Goal: Information Seeking & Learning: Learn about a topic

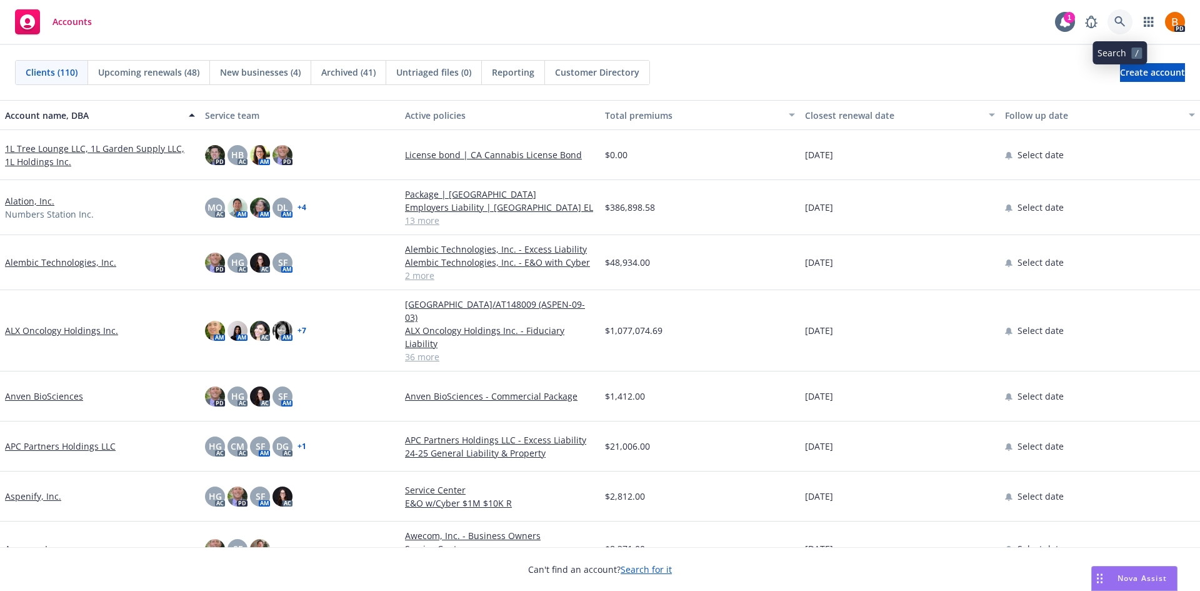
click at [1126, 22] on link at bounding box center [1120, 21] width 25 height 25
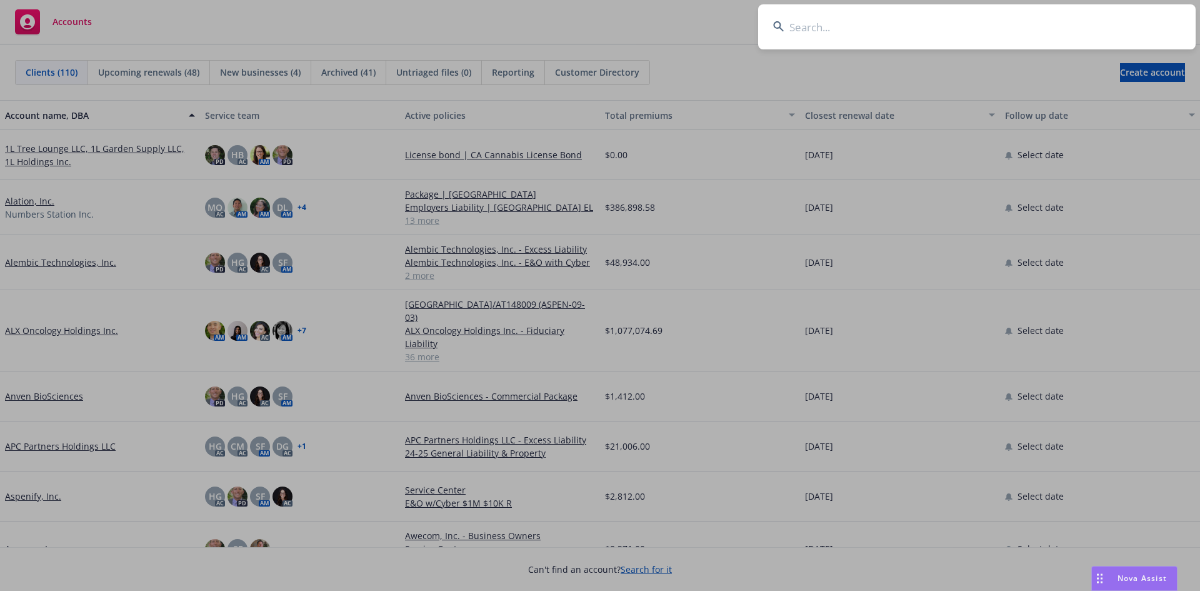
click at [1138, 570] on div "Nova Assist" at bounding box center [1134, 578] width 85 height 24
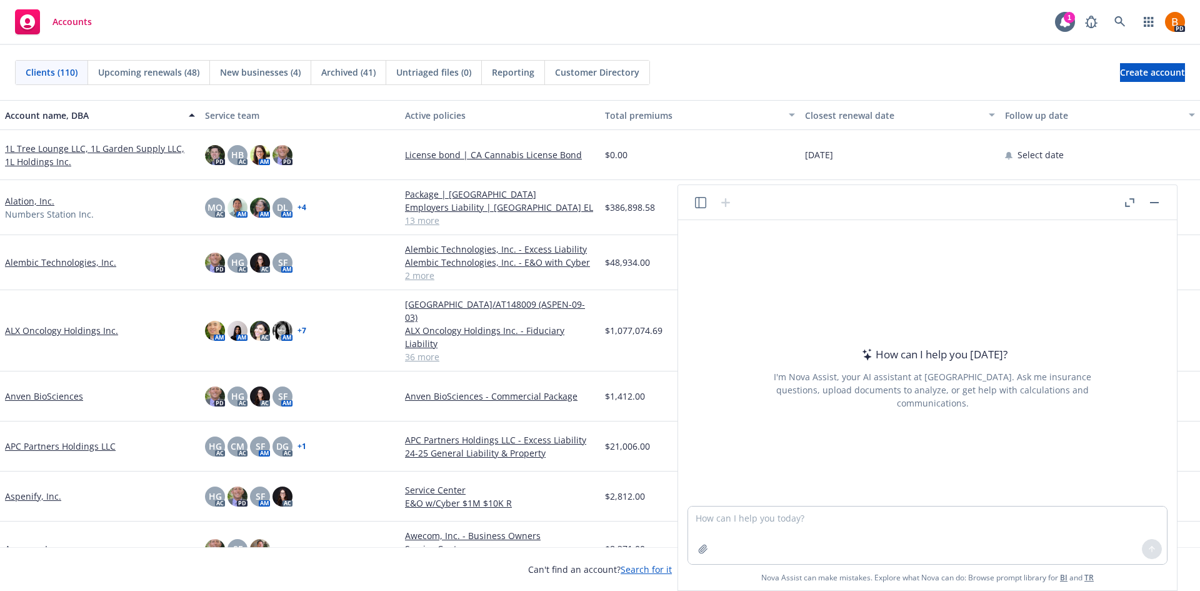
click at [1129, 209] on button "button" at bounding box center [1129, 202] width 15 height 15
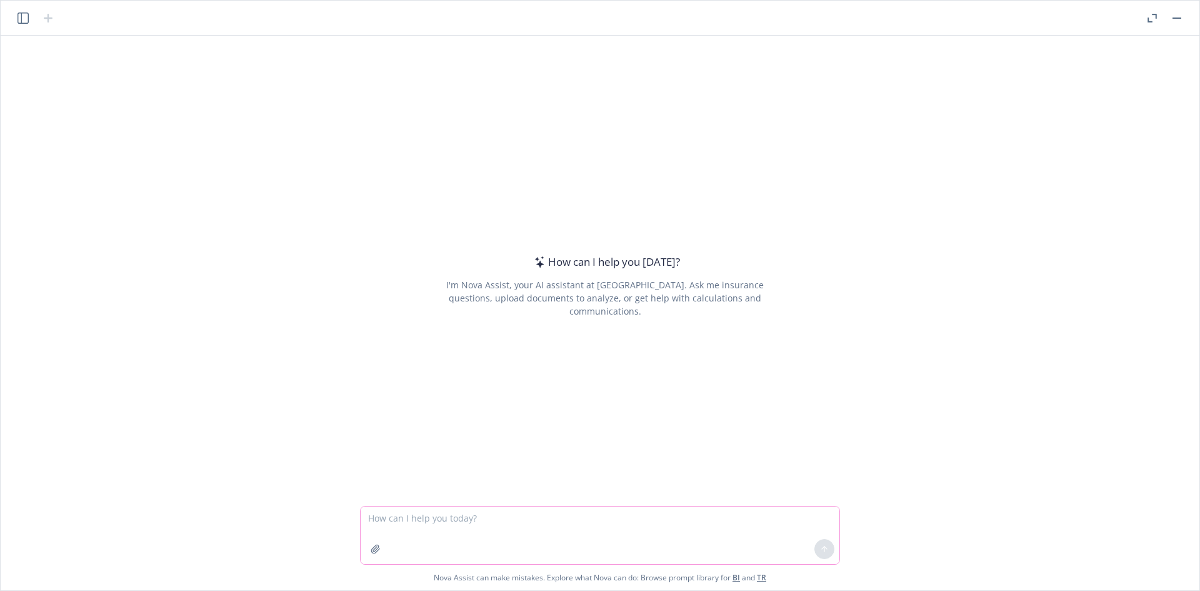
click at [504, 521] on textarea at bounding box center [600, 535] width 479 height 58
type textarea "P"
type textarea "Respond to this email in a professional celebratory manner, emphasizing that Ne…"
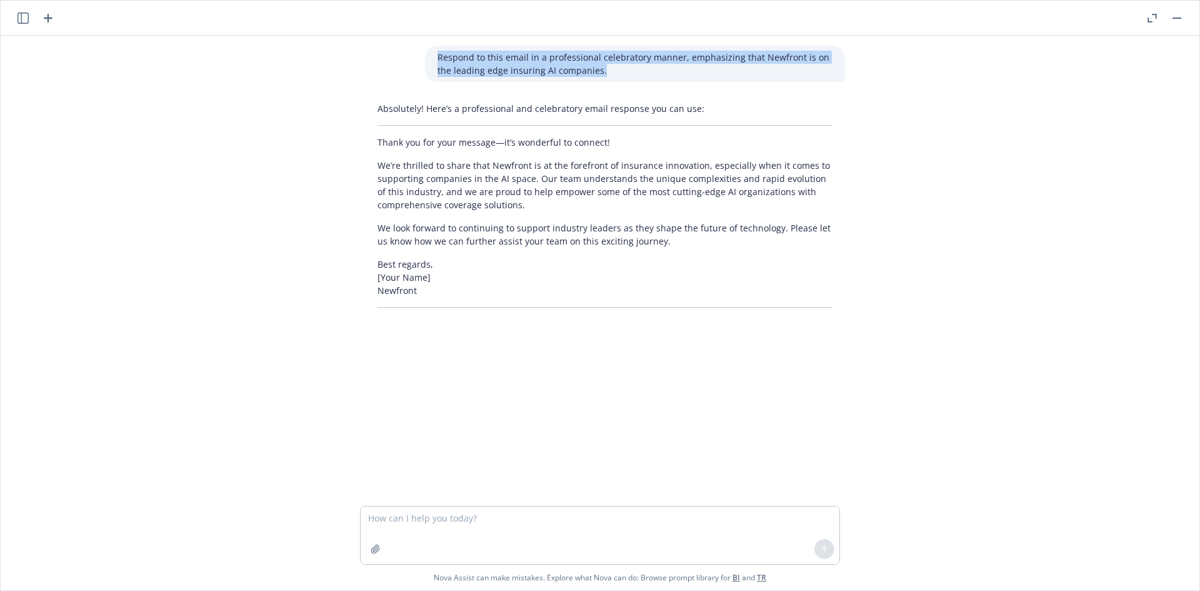
drag, startPoint x: 598, startPoint y: 68, endPoint x: 429, endPoint y: 58, distance: 168.5
click at [429, 58] on div "Respond to this email in a professional celebratory manner, emphasizing that Ne…" at bounding box center [635, 64] width 420 height 36
copy p "Respond to this email in a professional celebratory manner, emphasizing that Ne…"
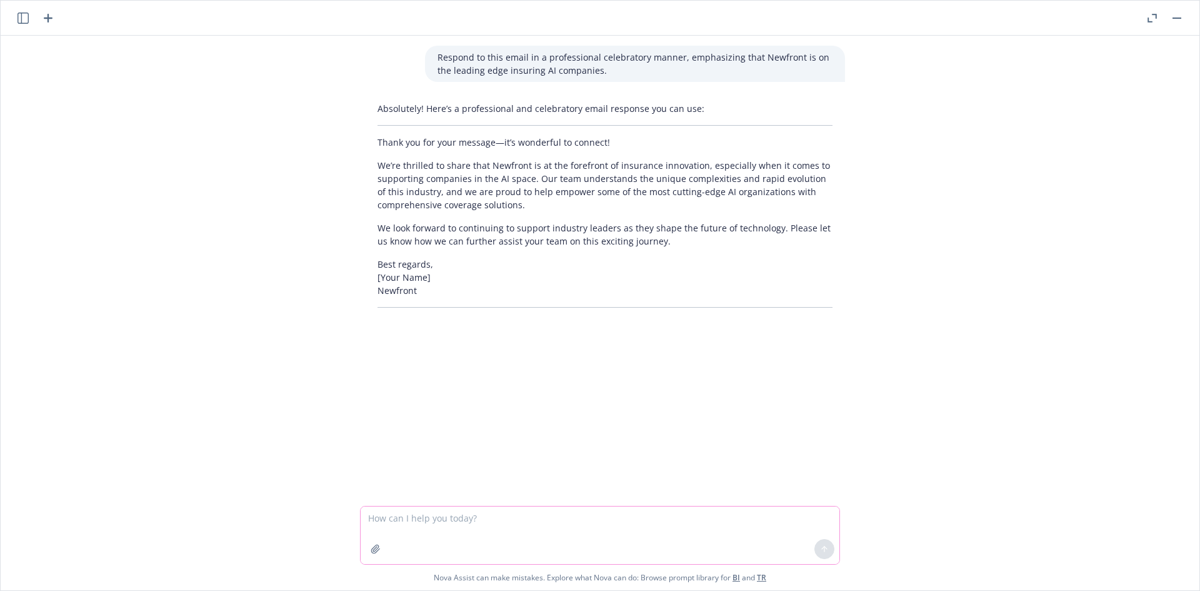
click at [445, 516] on textarea at bounding box center [600, 535] width 479 height 58
paste textarea "Respond to this email in a professional celebratory manner, emphasizing that Ne…"
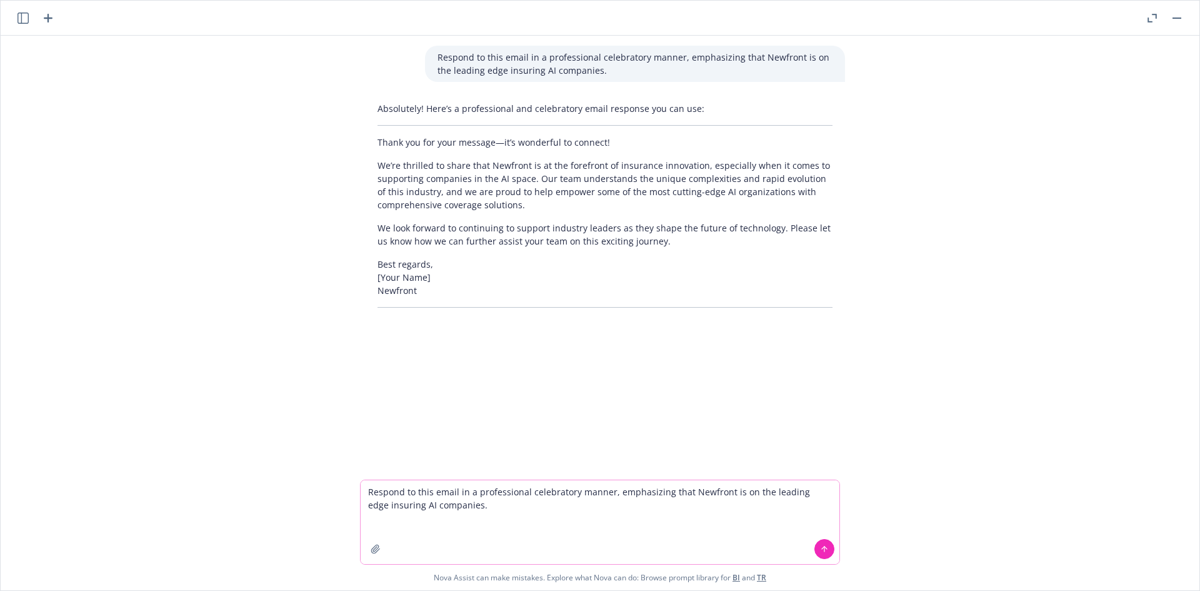
click at [413, 521] on textarea "Respond to this email in a professional celebratory manner, emphasizing that Ne…" at bounding box center [600, 522] width 479 height 84
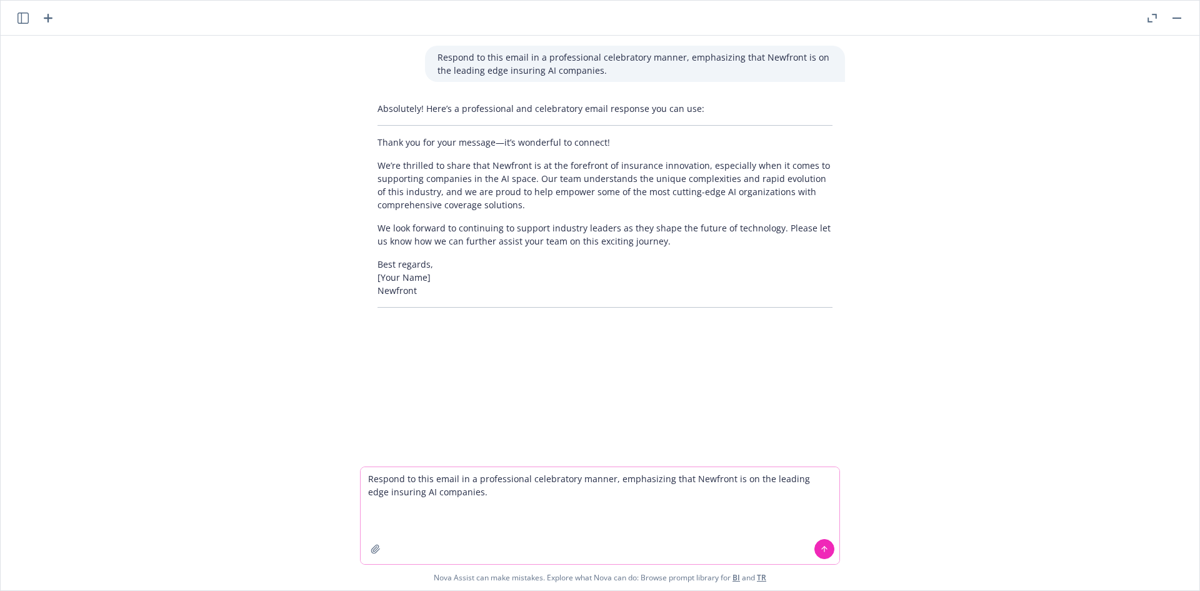
paste textarea "I thought I'd share our latest investor update with you for context on our comp…"
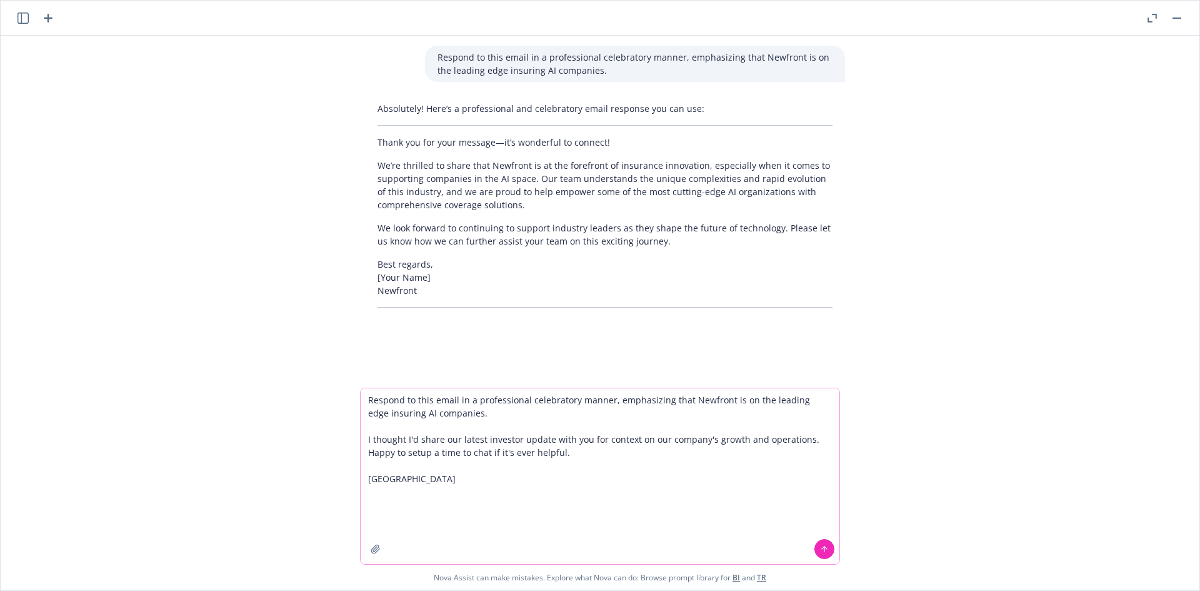
click at [414, 499] on textarea "Respond to this email in a professional celebratory manner, emphasizing that Ne…" at bounding box center [600, 476] width 479 height 176
paste textarea "This has been a transformational month for BoodleBox: we crossed $1M in booked …"
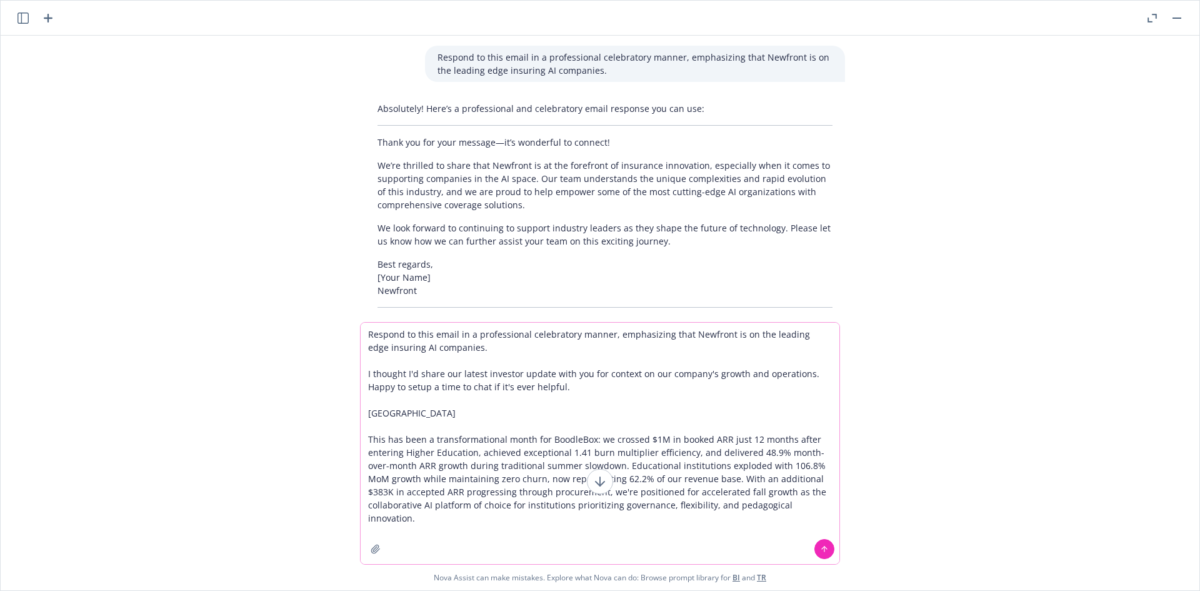
click at [476, 351] on textarea "Respond to this email in a professional celebratory manner, emphasizing that Ne…" at bounding box center [600, 443] width 479 height 241
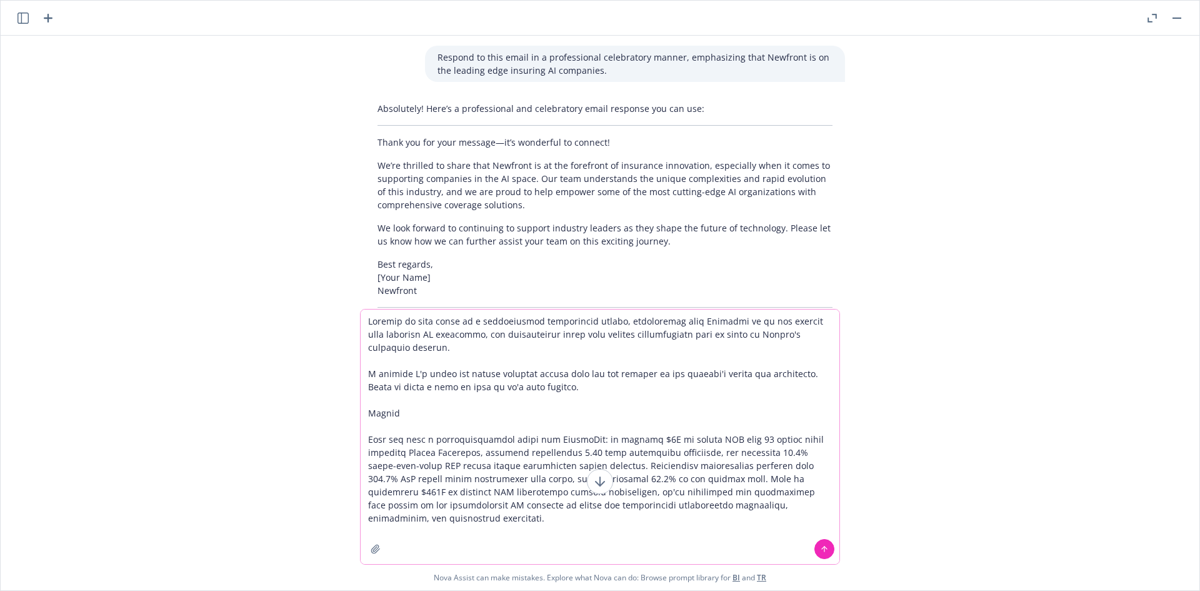
click at [788, 508] on textarea at bounding box center [600, 436] width 479 height 254
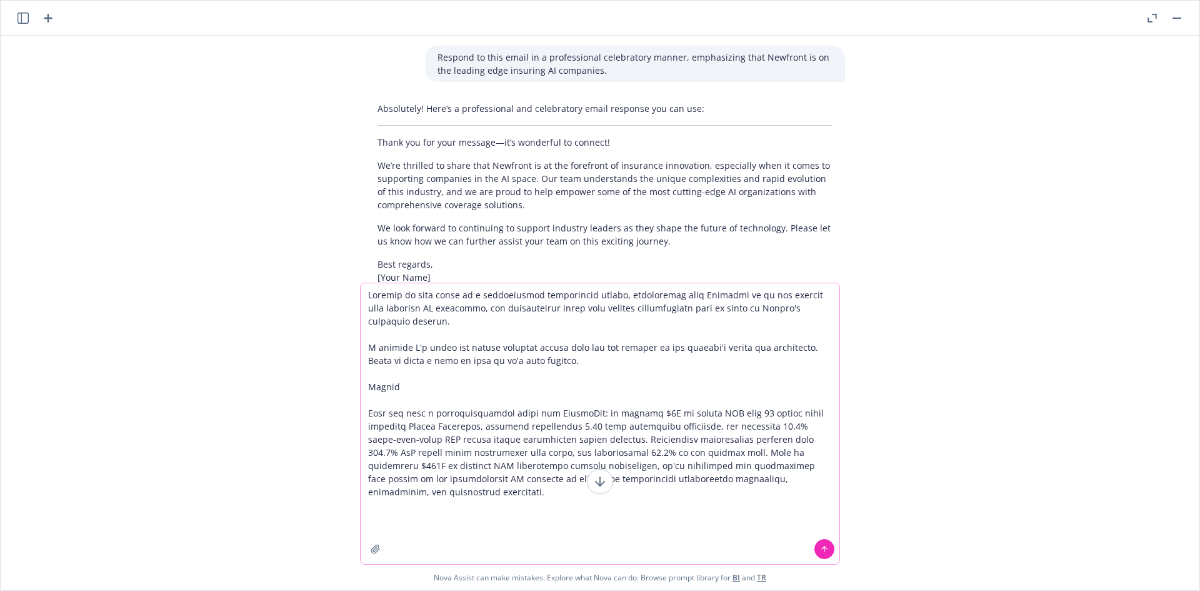
click at [418, 511] on textarea at bounding box center [600, 423] width 479 height 281
paste textarea "Elevator Pitch BoodleBox's mission is to transform higher education and workfor…"
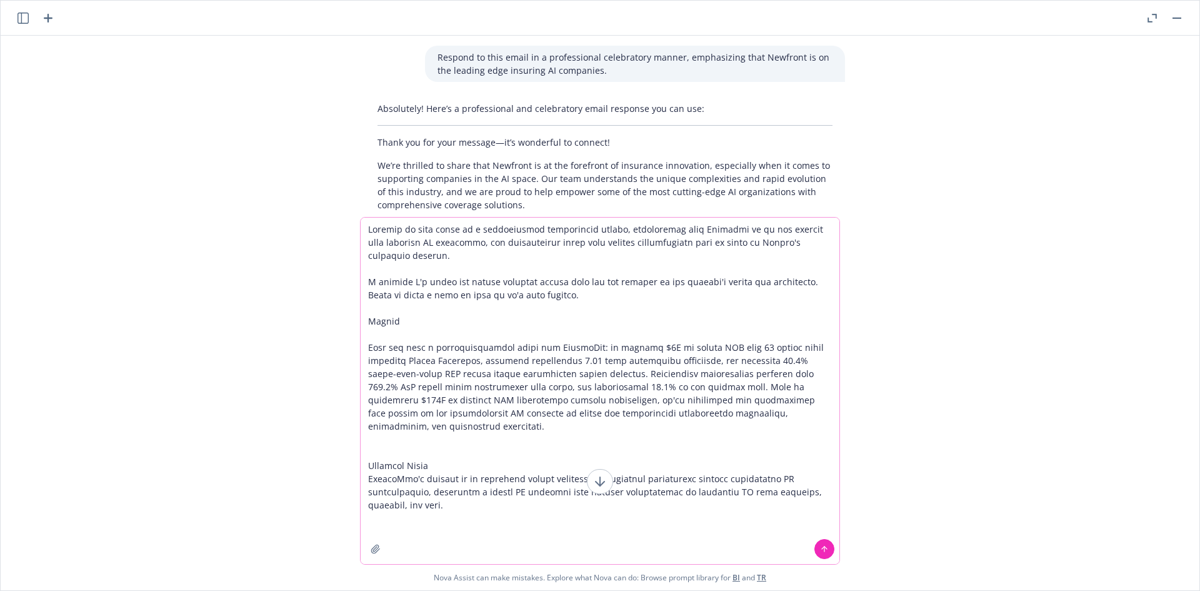
click at [408, 516] on textarea at bounding box center [600, 391] width 479 height 346
paste textarea "Fundraising Osage Venture Partners and Dogwood Ventures co-lead our seed round,…"
type textarea "Respond to this email in a professional celebratory manner, emphasizing that Ne…"
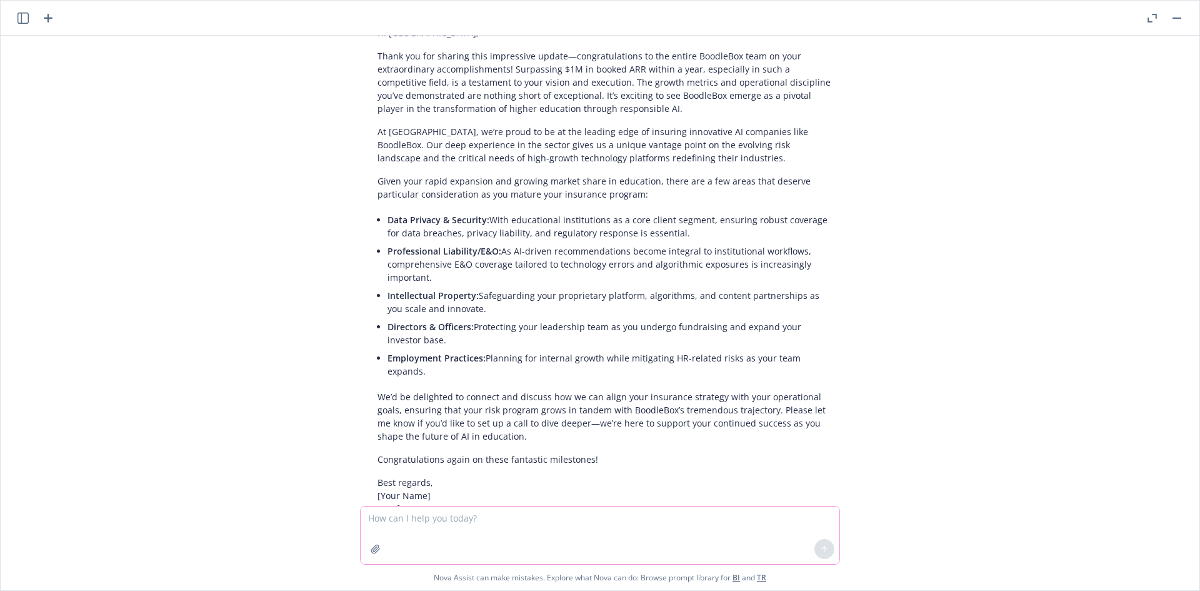
scroll to position [719, 0]
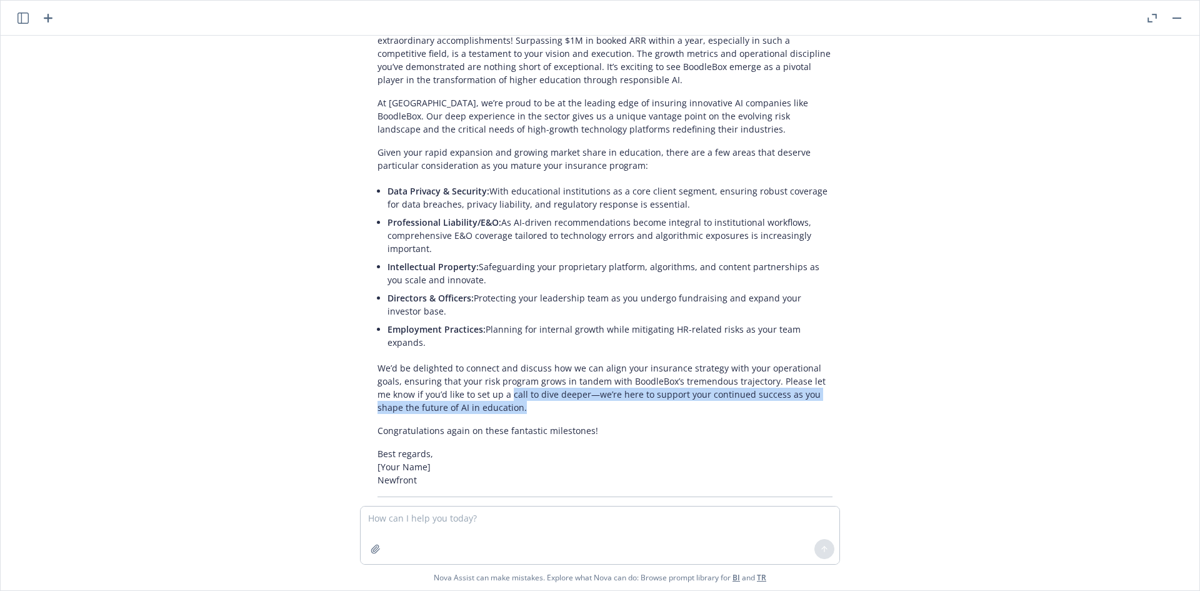
drag, startPoint x: 554, startPoint y: 381, endPoint x: 466, endPoint y: 369, distance: 89.5
click at [466, 369] on p "We’d be delighted to connect and discuss how we can align your insurance strate…" at bounding box center [605, 387] width 455 height 53
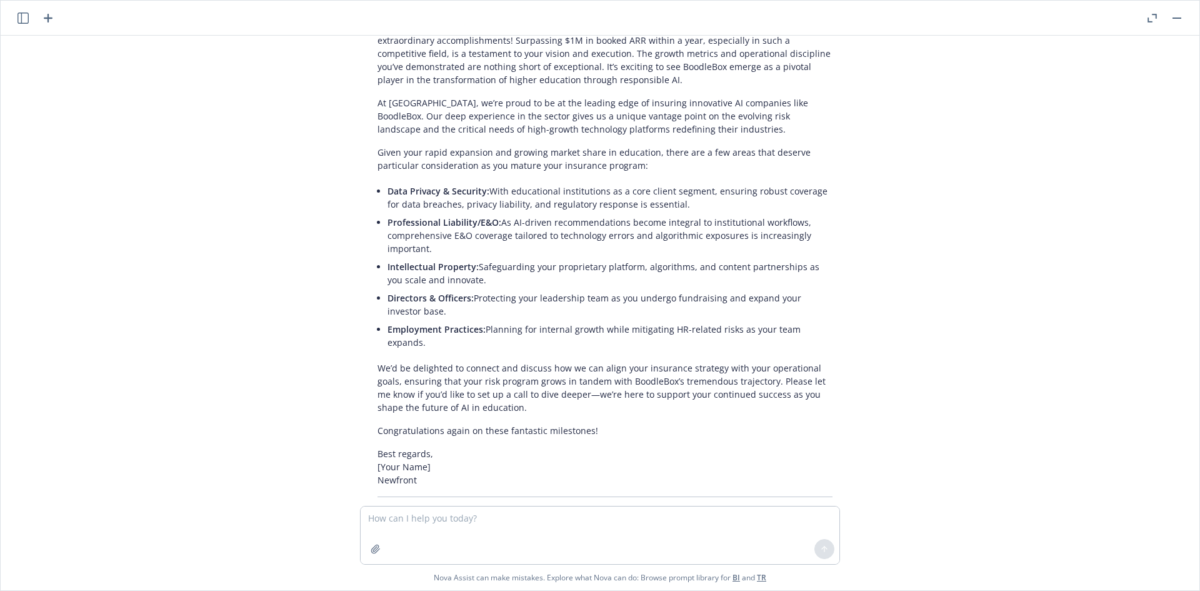
click at [444, 361] on p "We’d be delighted to connect and discuss how we can align your insurance strate…" at bounding box center [605, 387] width 455 height 53
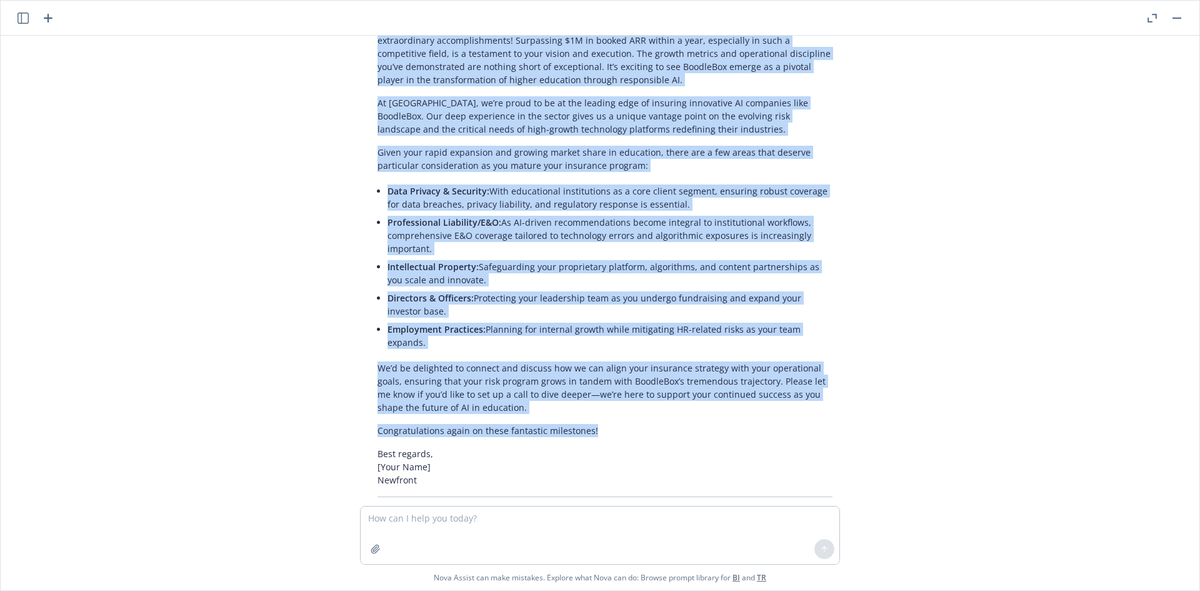
drag, startPoint x: 373, startPoint y: 116, endPoint x: 618, endPoint y: 397, distance: 372.5
click at [618, 397] on div "Certainly! Here’s a professional, celebratory, and consultative response tailor…" at bounding box center [605, 230] width 480 height 543
copy div "Lo Ipsumd, Sitam con adi elitsed doei temporinci utlabo—etdoloremagnaal en adm …"
click at [1173, 24] on button "button" at bounding box center [1176, 18] width 15 height 15
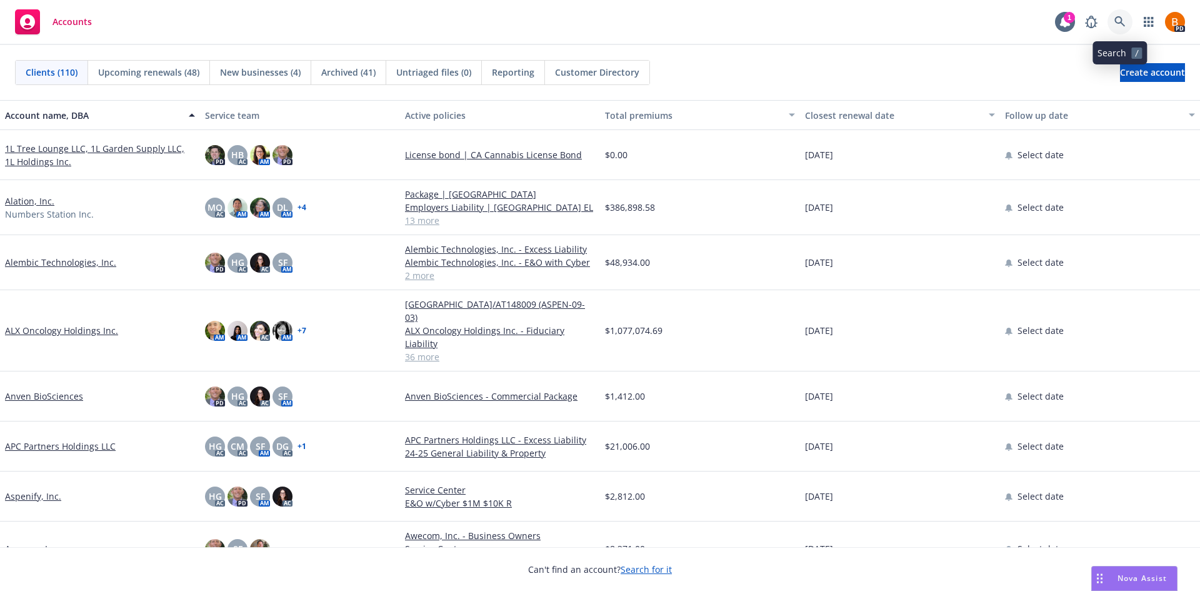
click at [1121, 26] on icon at bounding box center [1119, 21] width 11 height 11
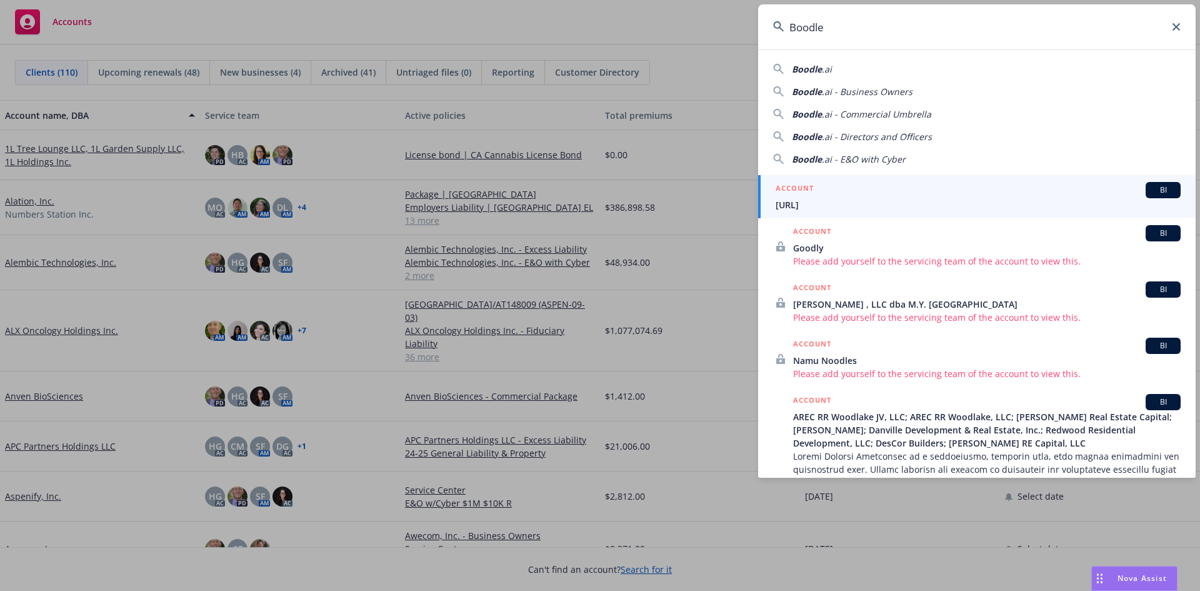
type input "Boodle"
click at [793, 195] on h5 "ACCOUNT" at bounding box center [795, 189] width 38 height 15
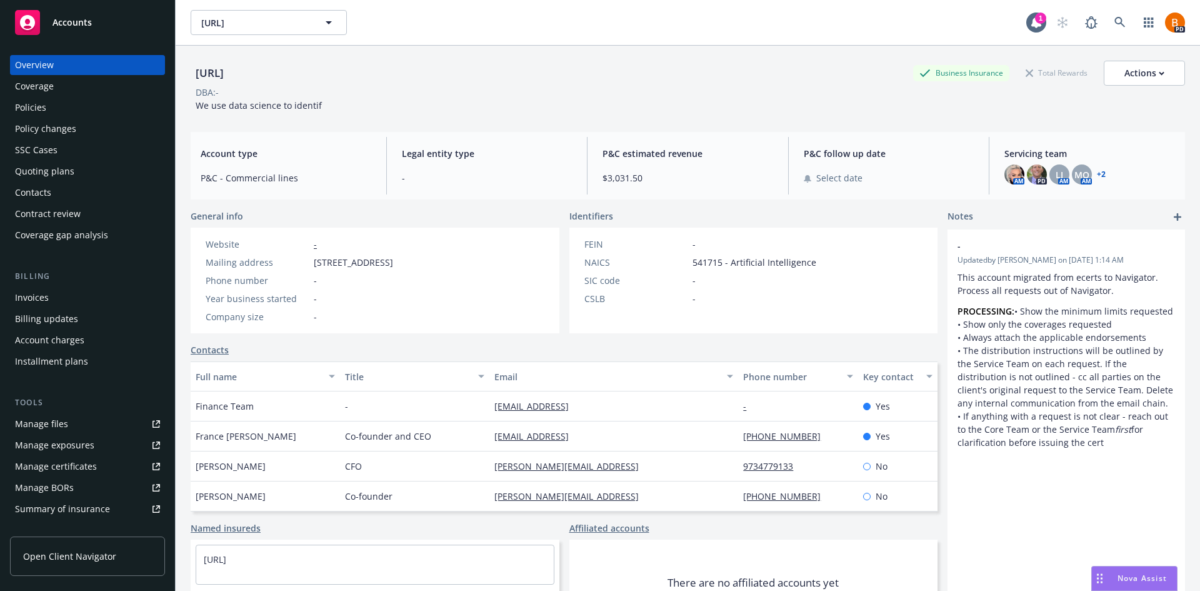
click at [19, 108] on div "Policies" at bounding box center [30, 108] width 31 height 20
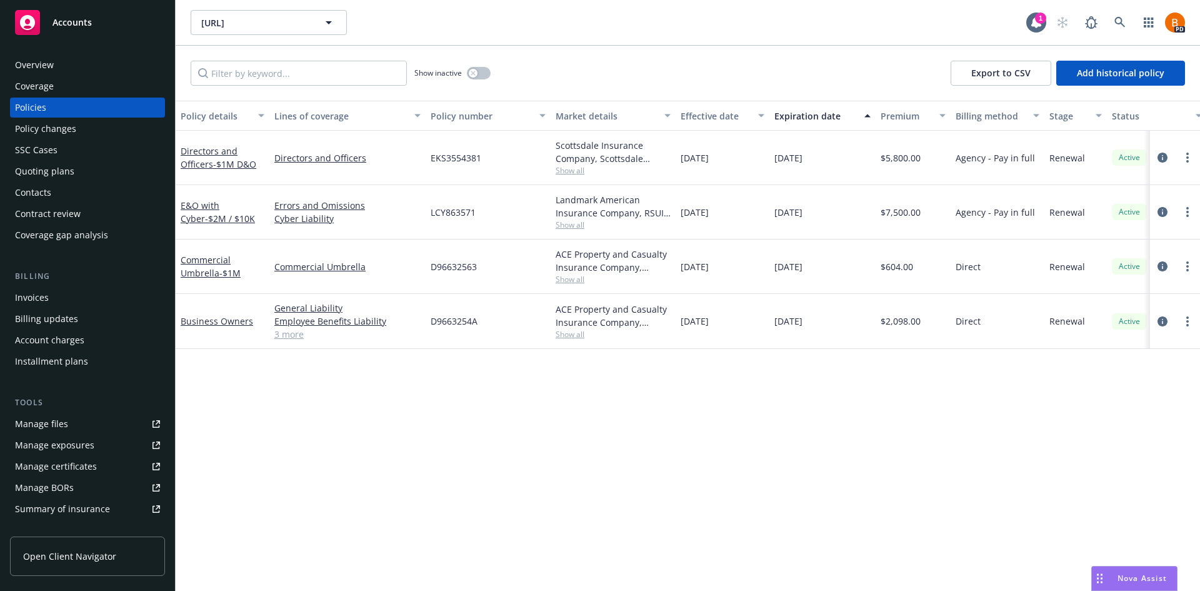
click at [1135, 574] on span "Nova Assist" at bounding box center [1142, 578] width 49 height 11
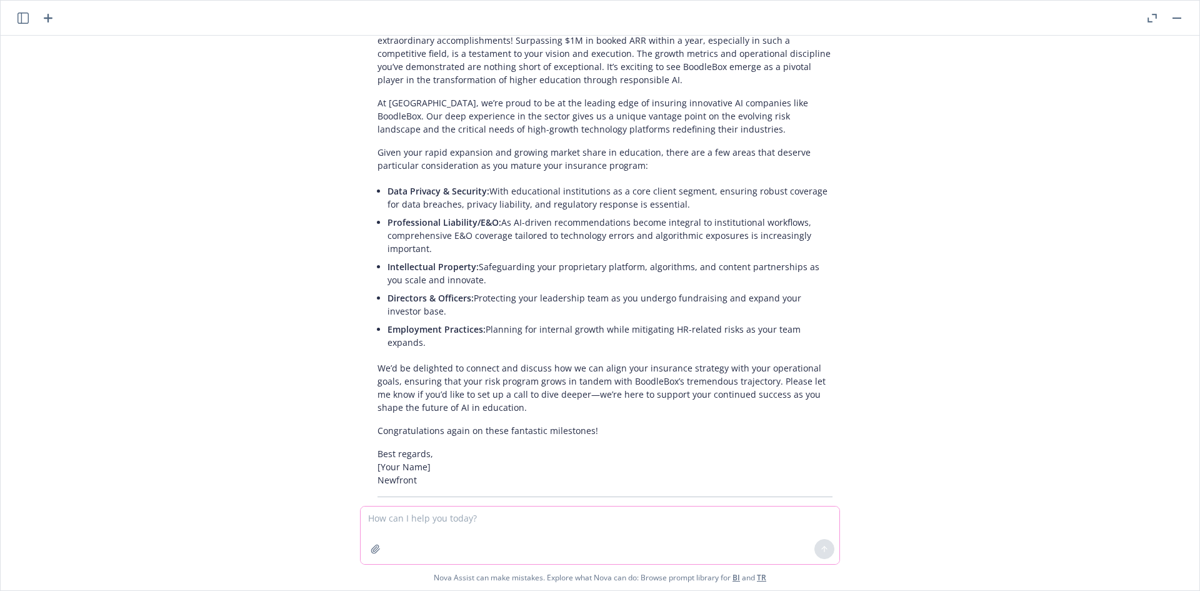
click at [462, 531] on textarea at bounding box center [600, 535] width 479 height 58
type textarea "D"
type textarea "Define Employment Practices Liability"
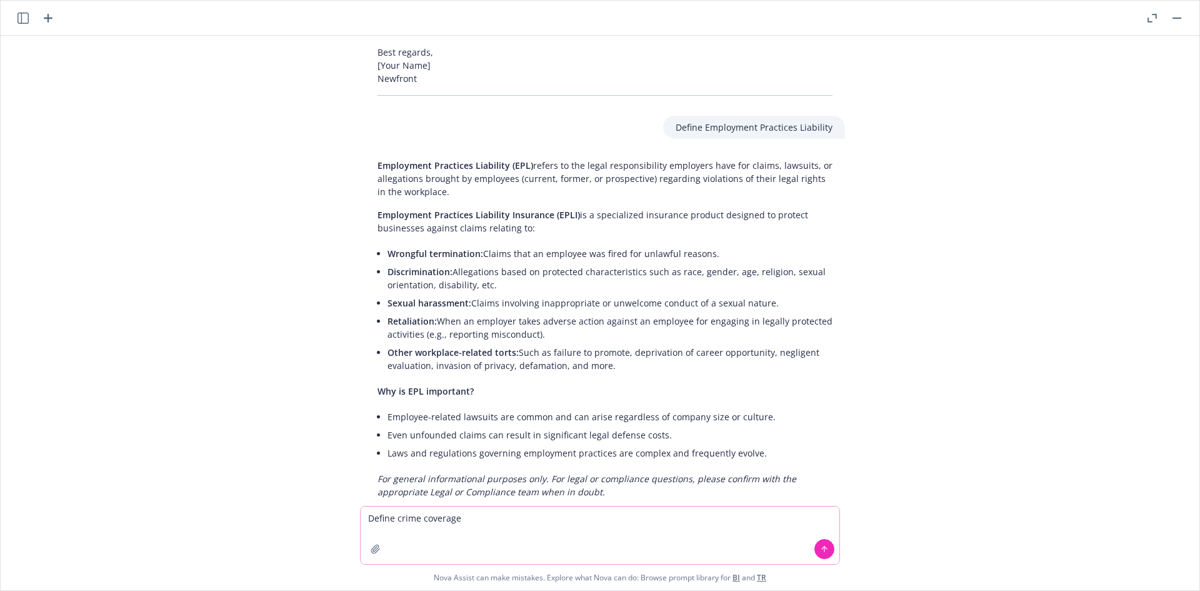
scroll to position [1122, 0]
type textarea "Define crime coverage"
click at [818, 548] on button at bounding box center [824, 549] width 20 height 20
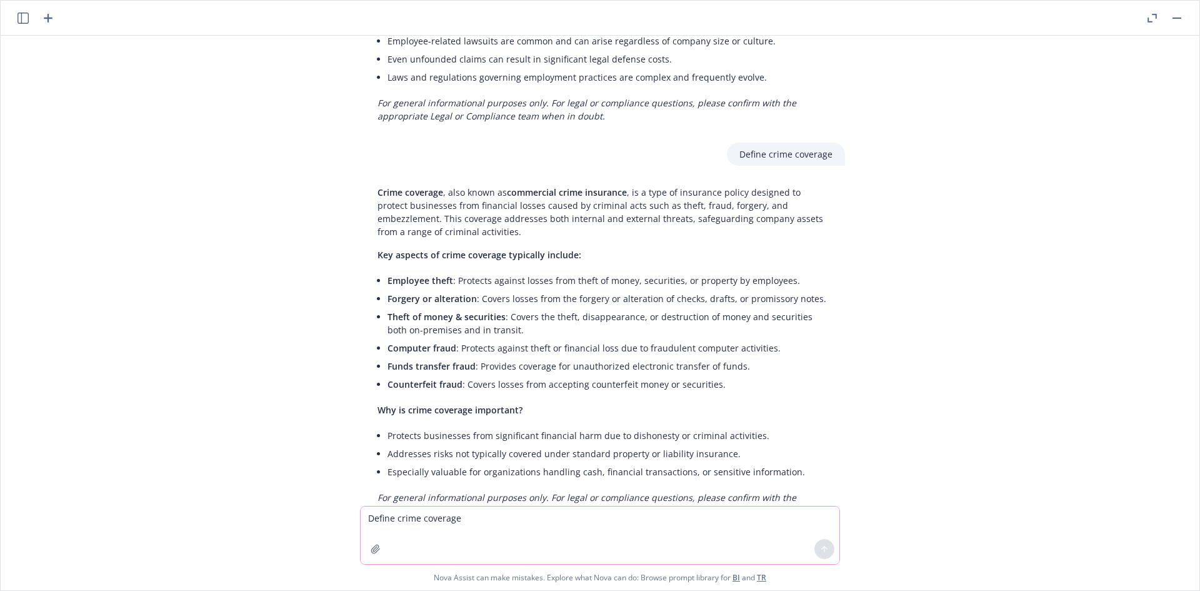
scroll to position [1516, 0]
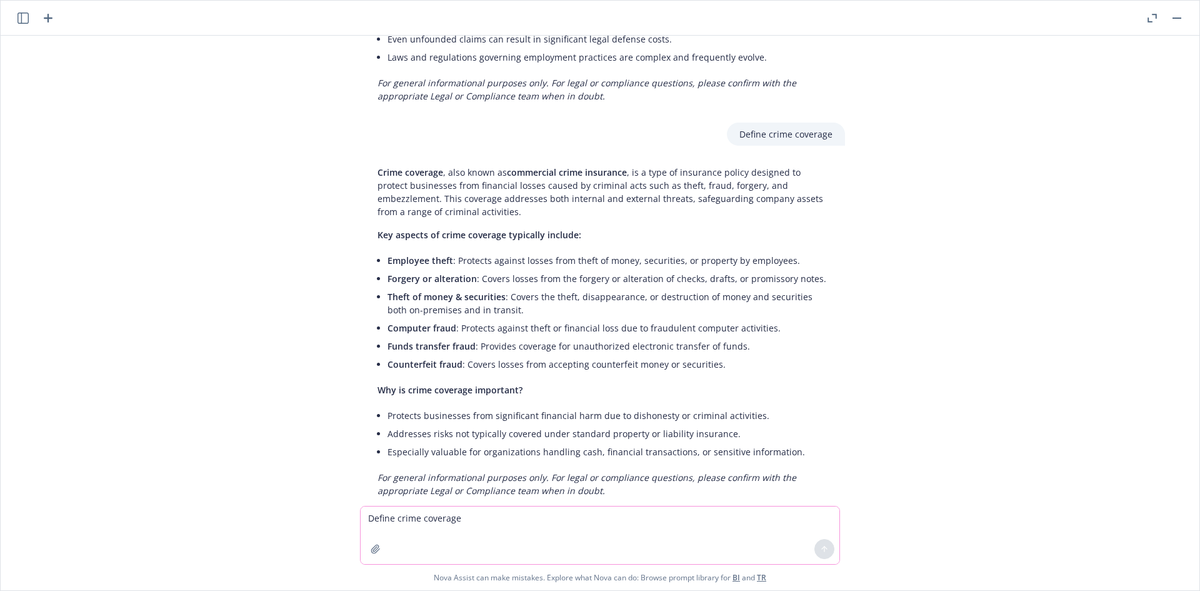
click at [1177, 18] on rect "button" at bounding box center [1177, 18] width 9 height 1
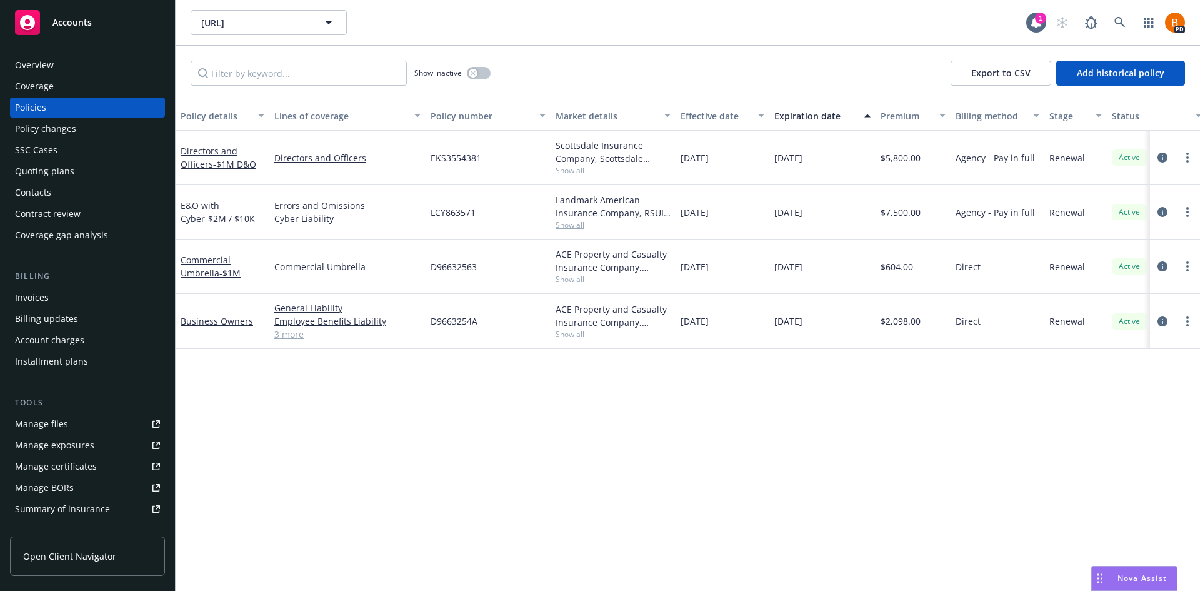
click at [55, 62] on div "Overview" at bounding box center [87, 65] width 145 height 20
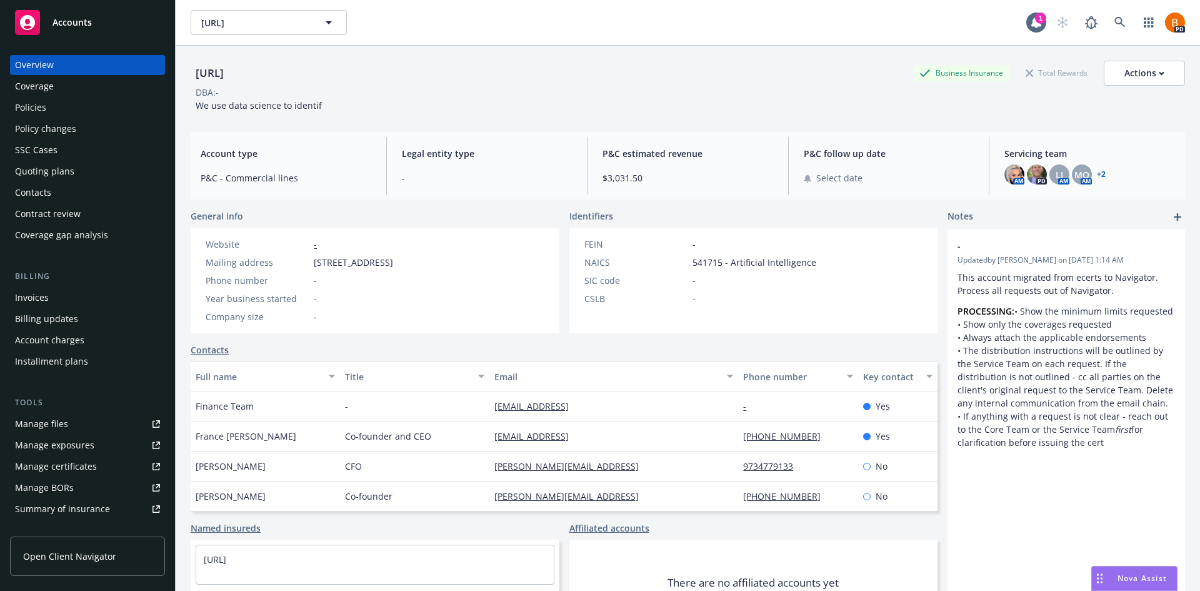
click at [111, 8] on link "Accounts" at bounding box center [87, 22] width 155 height 35
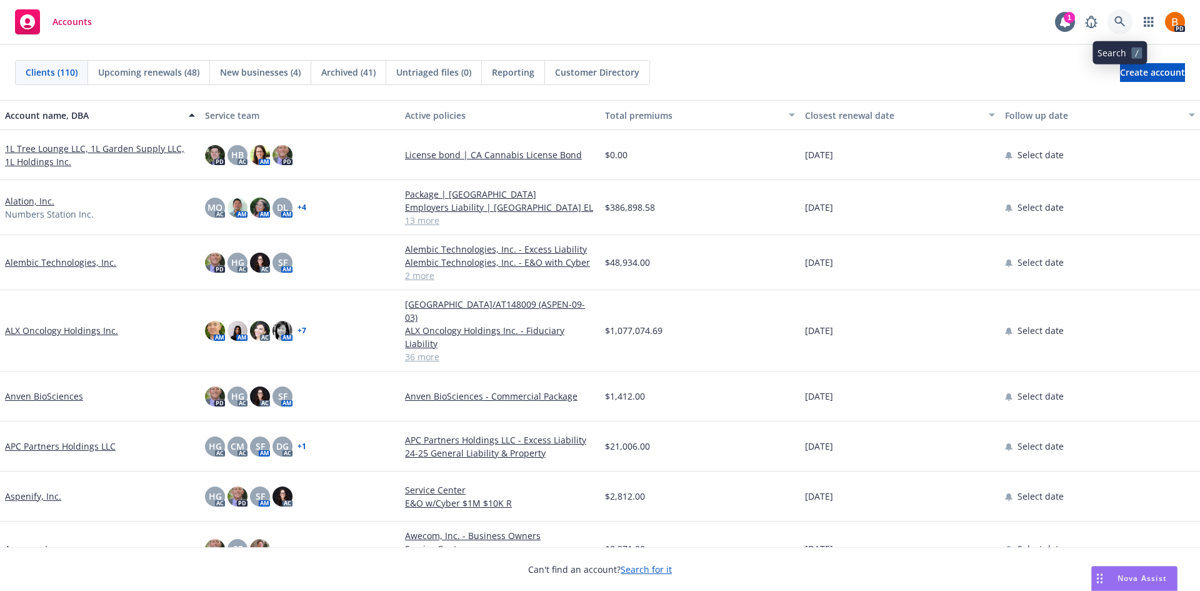
click at [1126, 23] on link at bounding box center [1120, 21] width 25 height 25
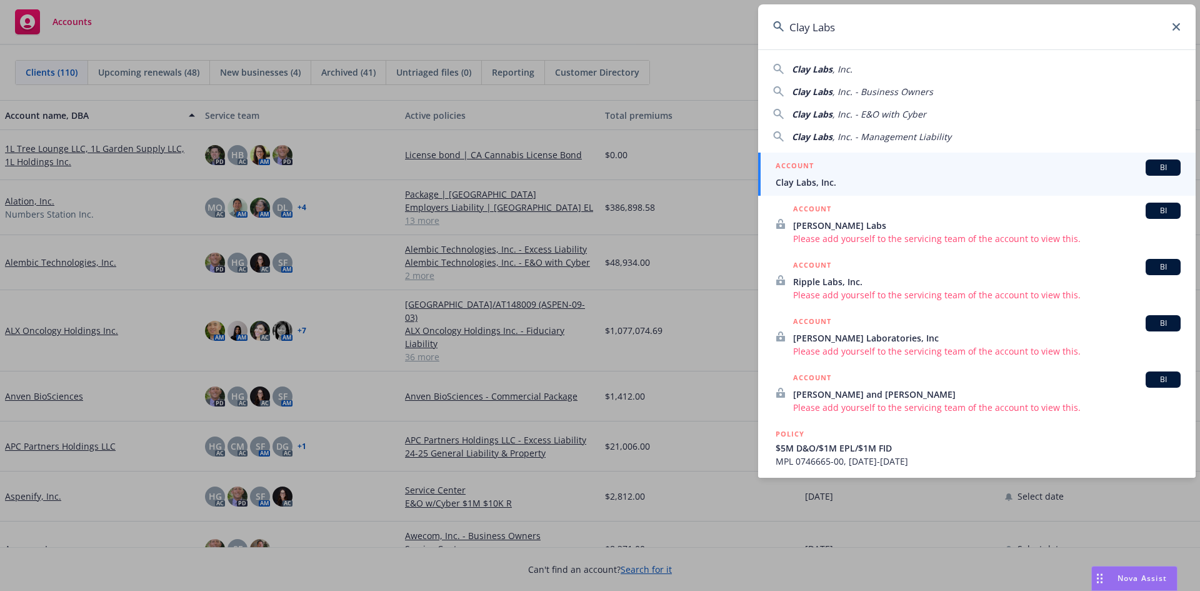
type input "Clay Labs"
click at [863, 179] on span "Clay Labs, Inc." at bounding box center [978, 182] width 405 height 13
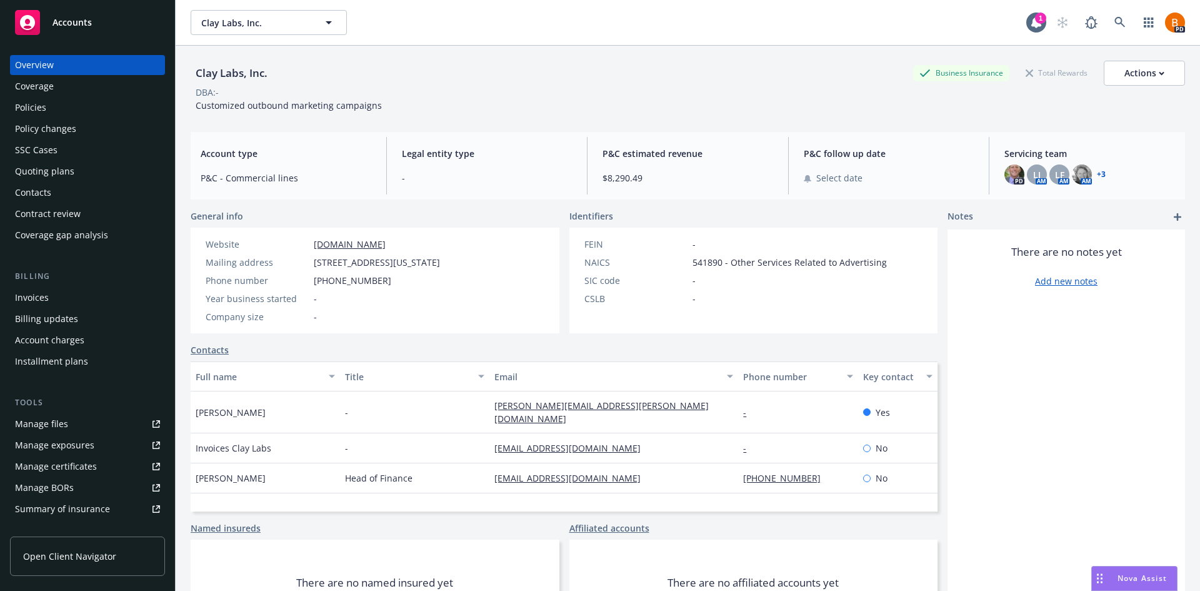
click at [73, 111] on div "Policies" at bounding box center [87, 108] width 145 height 20
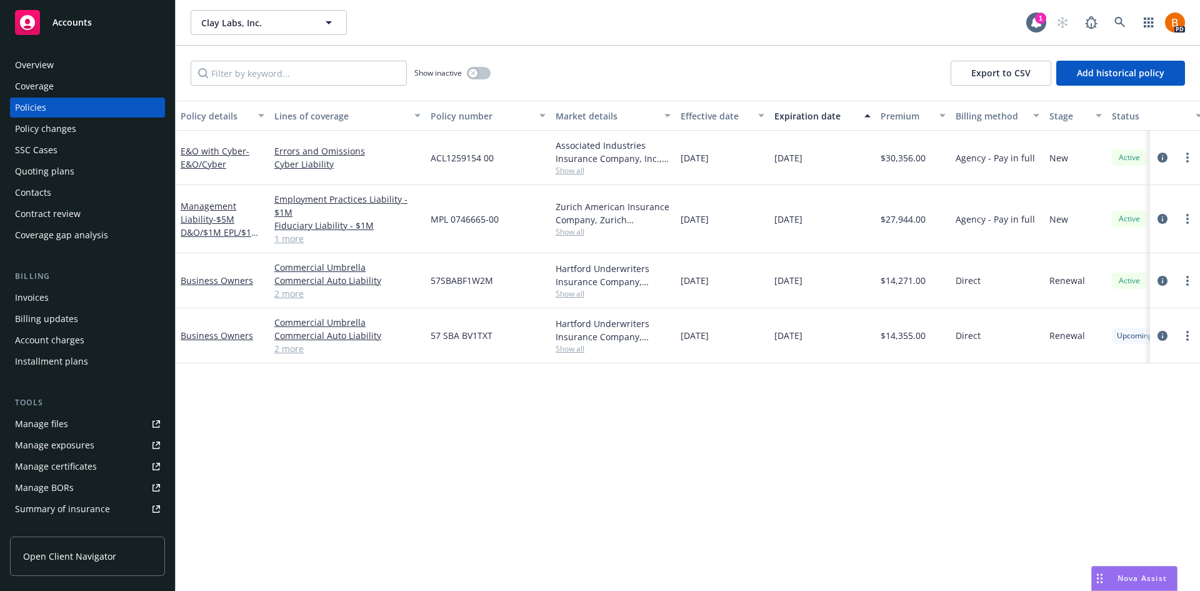
click at [39, 65] on div "Overview" at bounding box center [34, 65] width 39 height 20
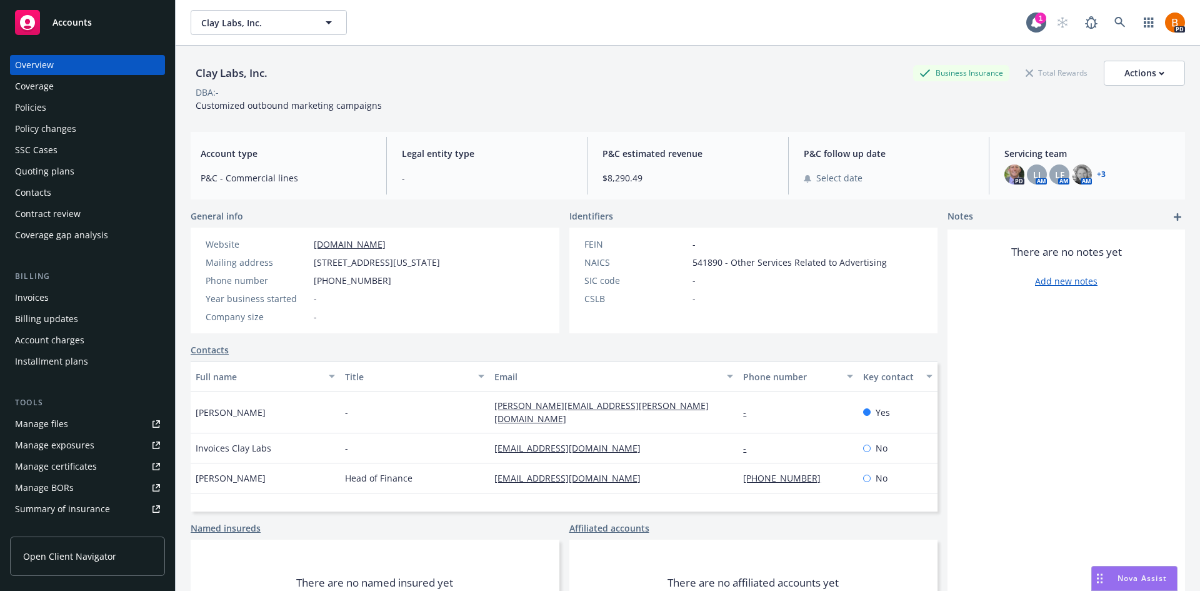
click at [82, 13] on div "Accounts" at bounding box center [87, 22] width 145 height 25
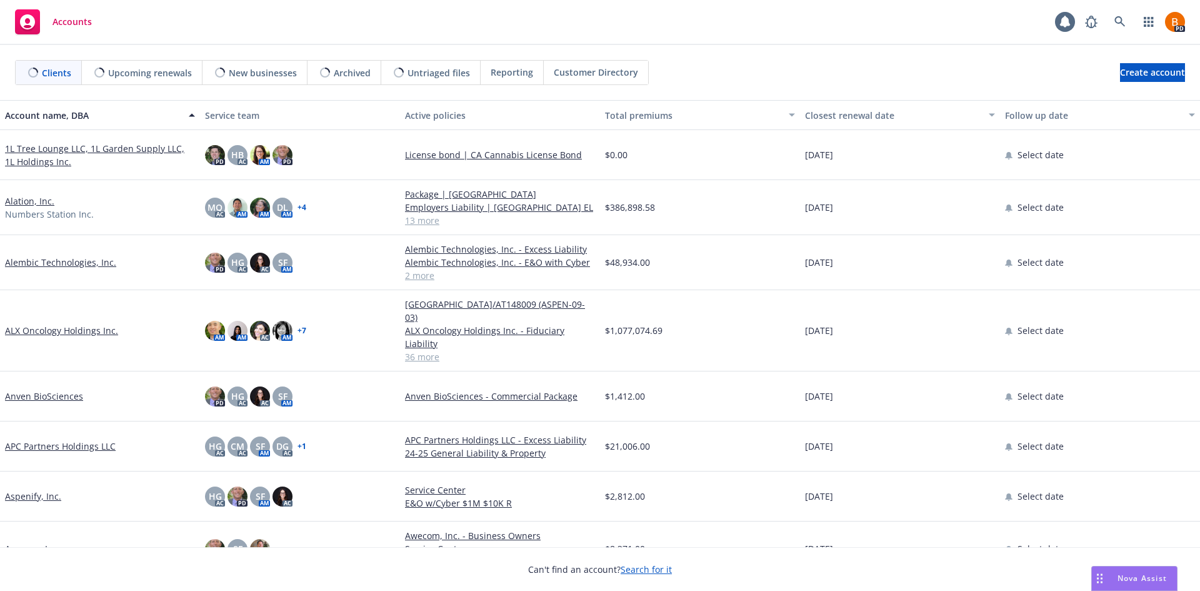
click at [1140, 574] on span "Nova Assist" at bounding box center [1142, 578] width 49 height 11
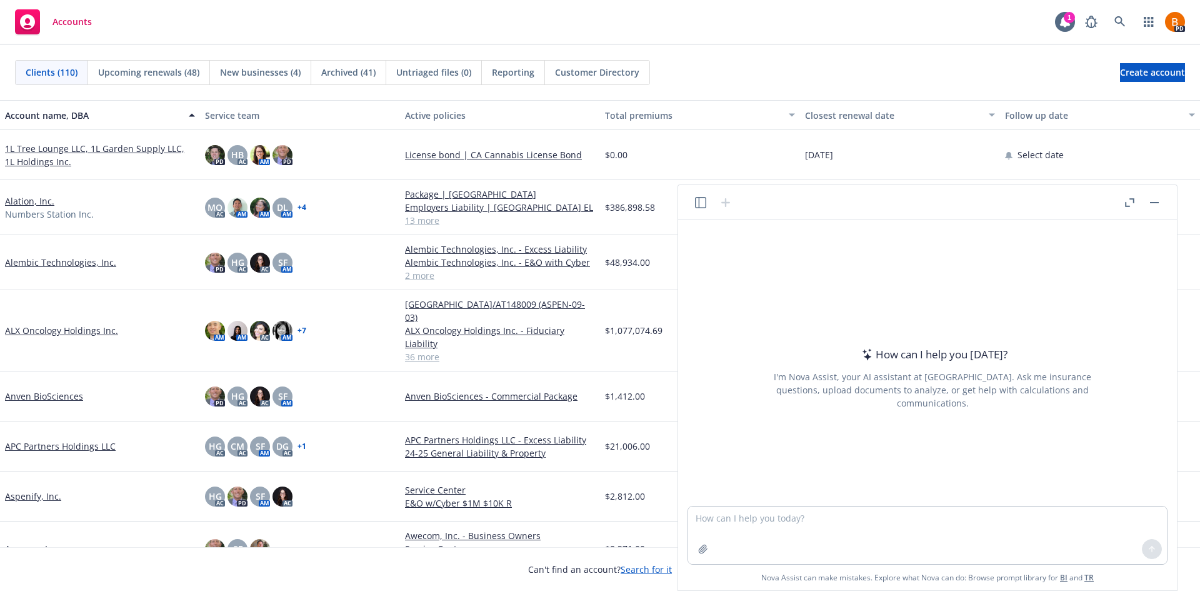
click at [1131, 204] on icon "button" at bounding box center [1129, 202] width 9 height 9
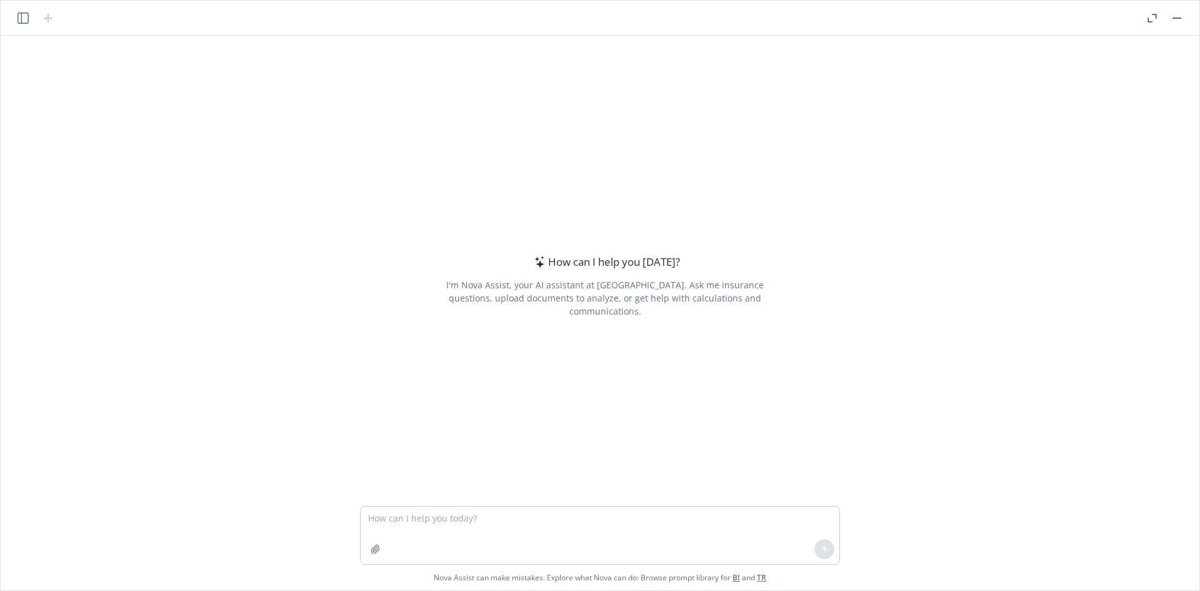
click at [1174, 19] on button "button" at bounding box center [1176, 18] width 15 height 15
